Goal: Go to known website: Access a specific website the user already knows

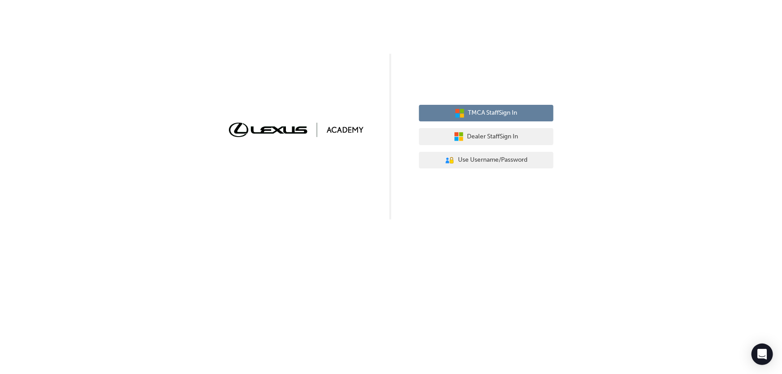
click at [476, 111] on span "TMCA Staff Sign In" at bounding box center [492, 113] width 49 height 10
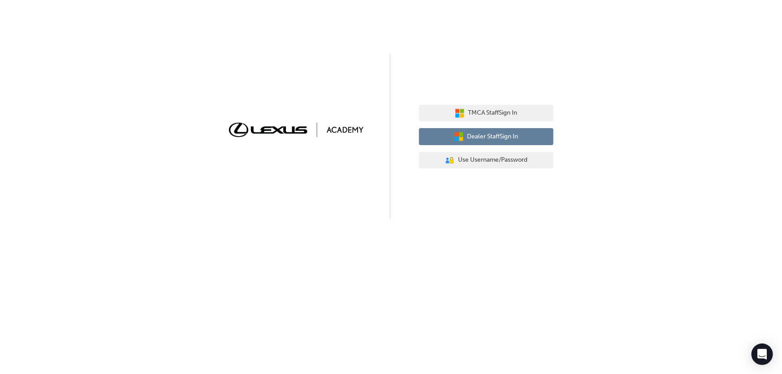
click at [490, 135] on span "Dealer Staff Sign In" at bounding box center [492, 137] width 51 height 10
